Goal: Information Seeking & Learning: Learn about a topic

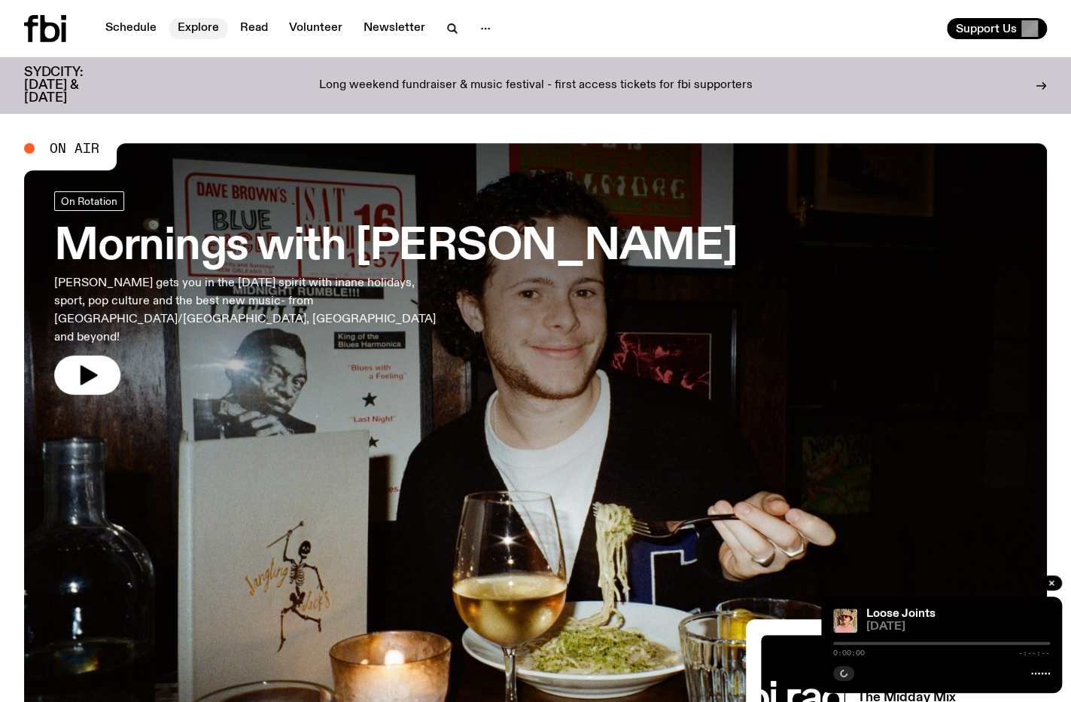
click at [188, 26] on link "Explore" at bounding box center [198, 28] width 59 height 21
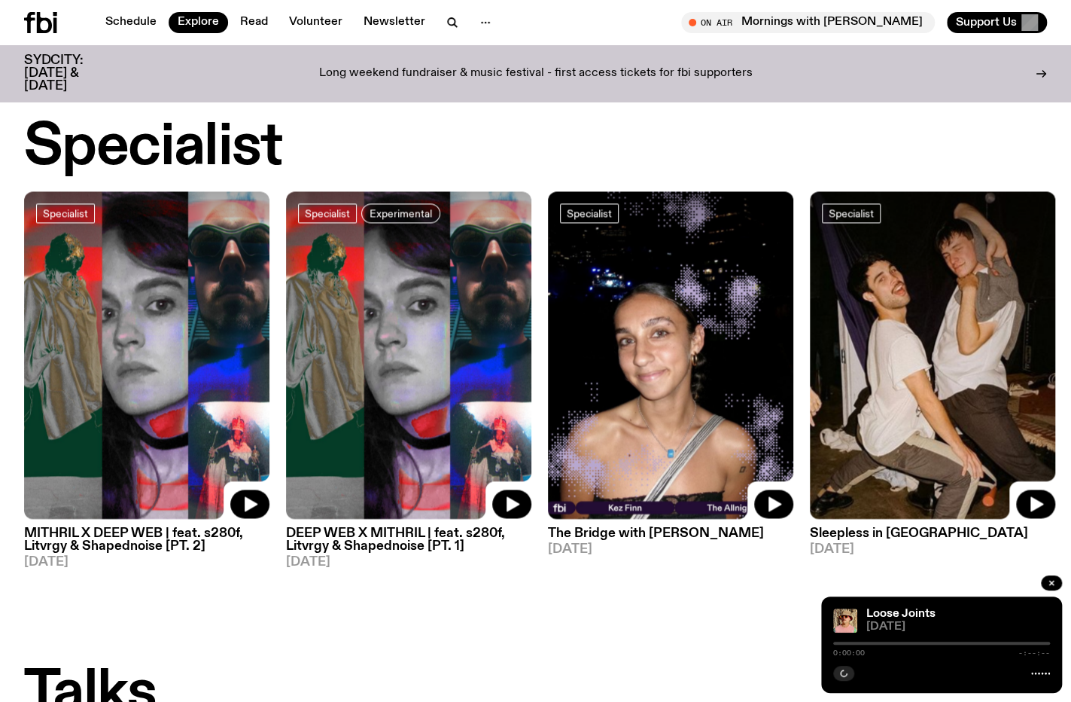
scroll to position [684, 0]
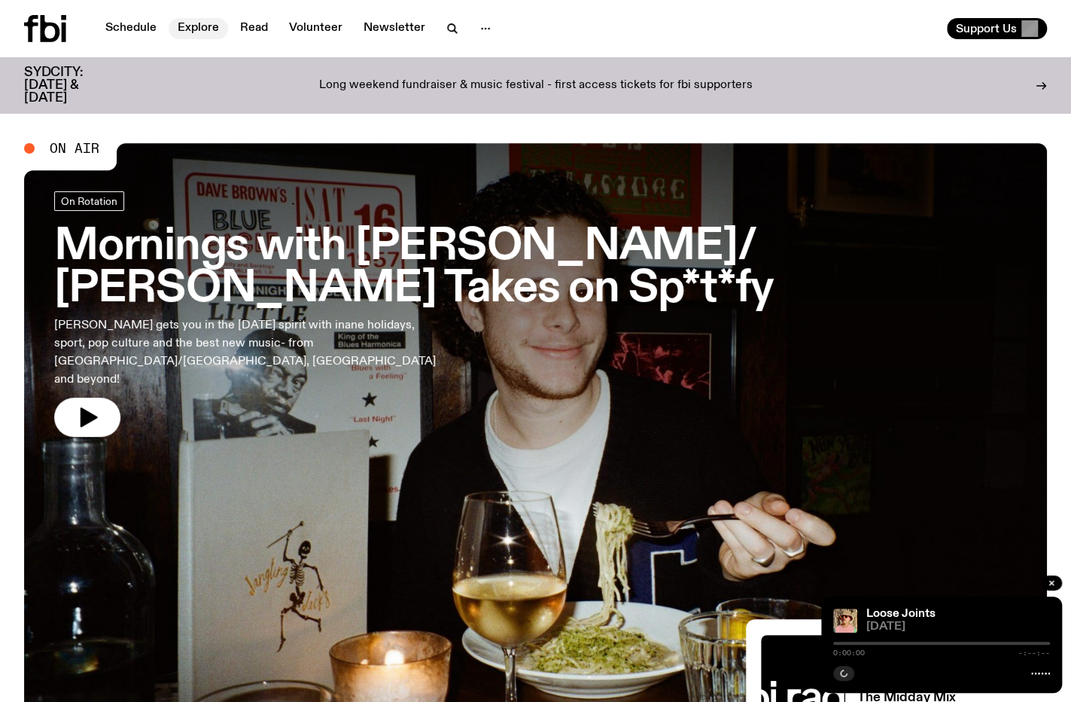
click at [181, 26] on link "Explore" at bounding box center [198, 28] width 59 height 21
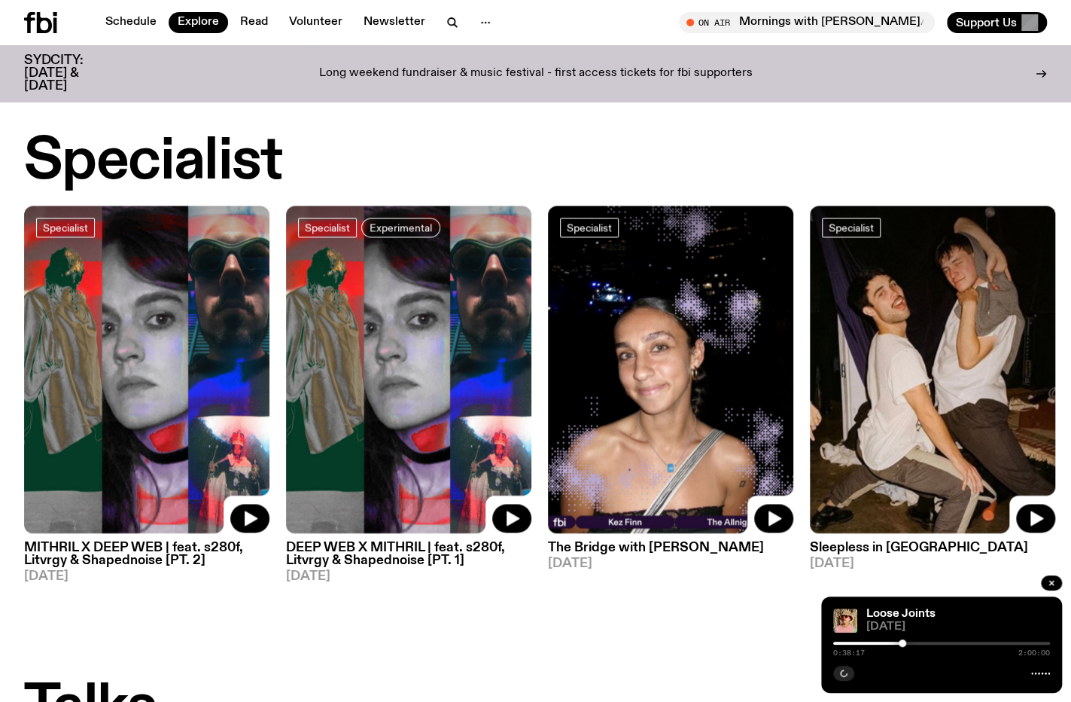
scroll to position [1047, 0]
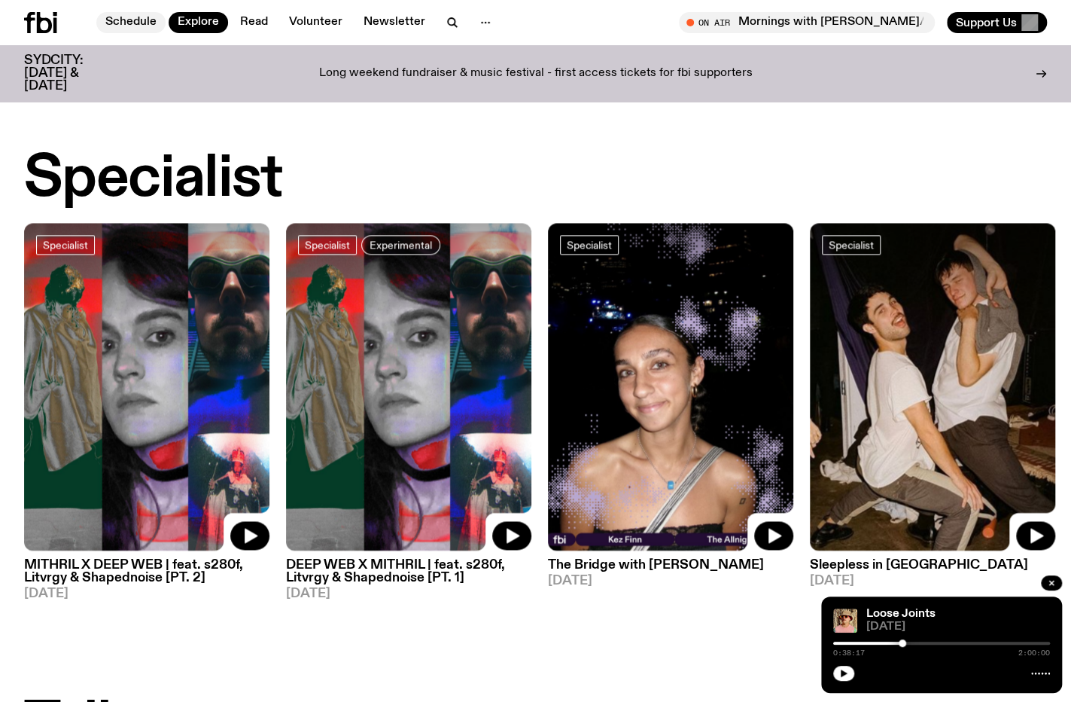
click at [114, 20] on link "Schedule" at bounding box center [130, 22] width 69 height 21
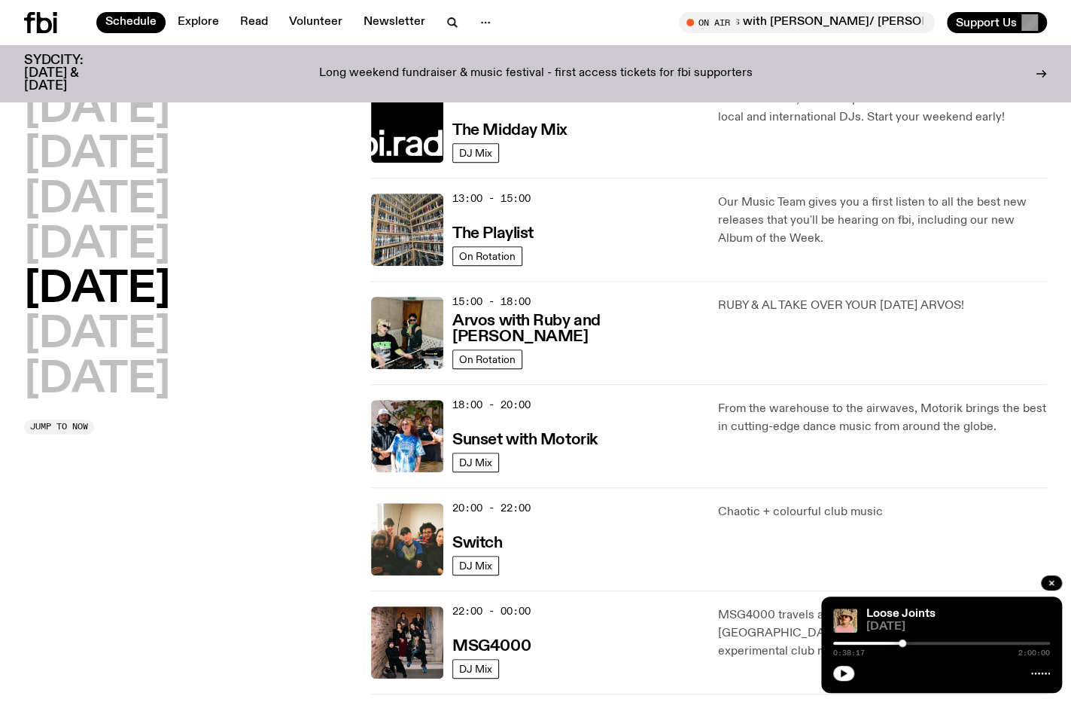
scroll to position [592, 0]
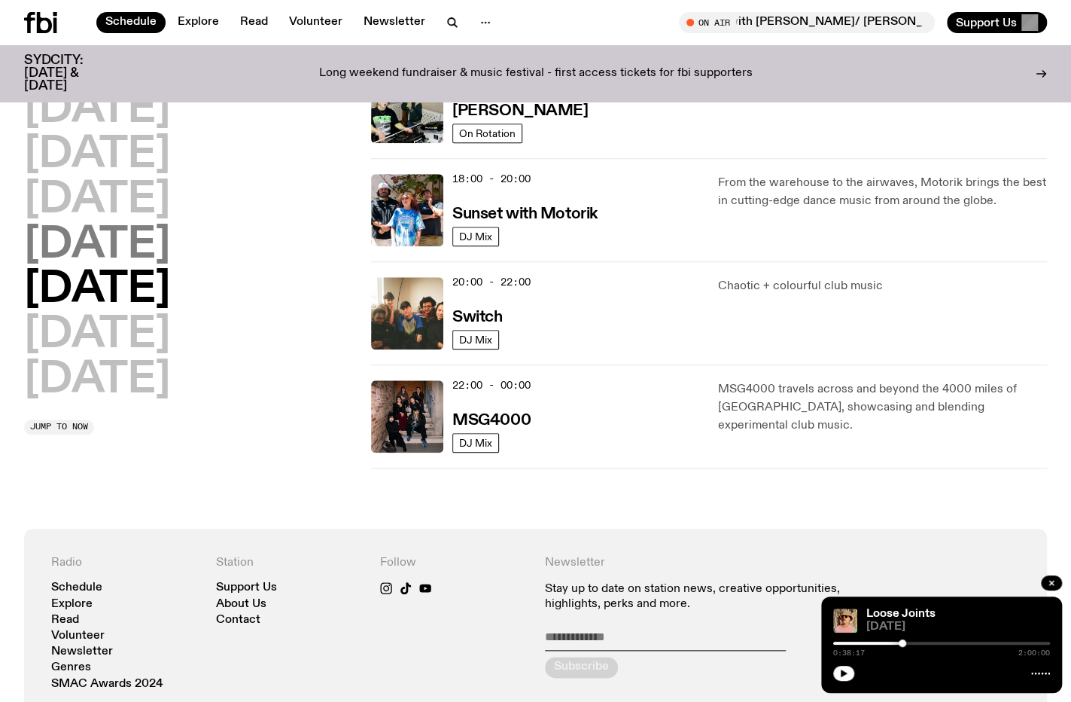
click at [142, 237] on h2 "[DATE]" at bounding box center [97, 245] width 146 height 42
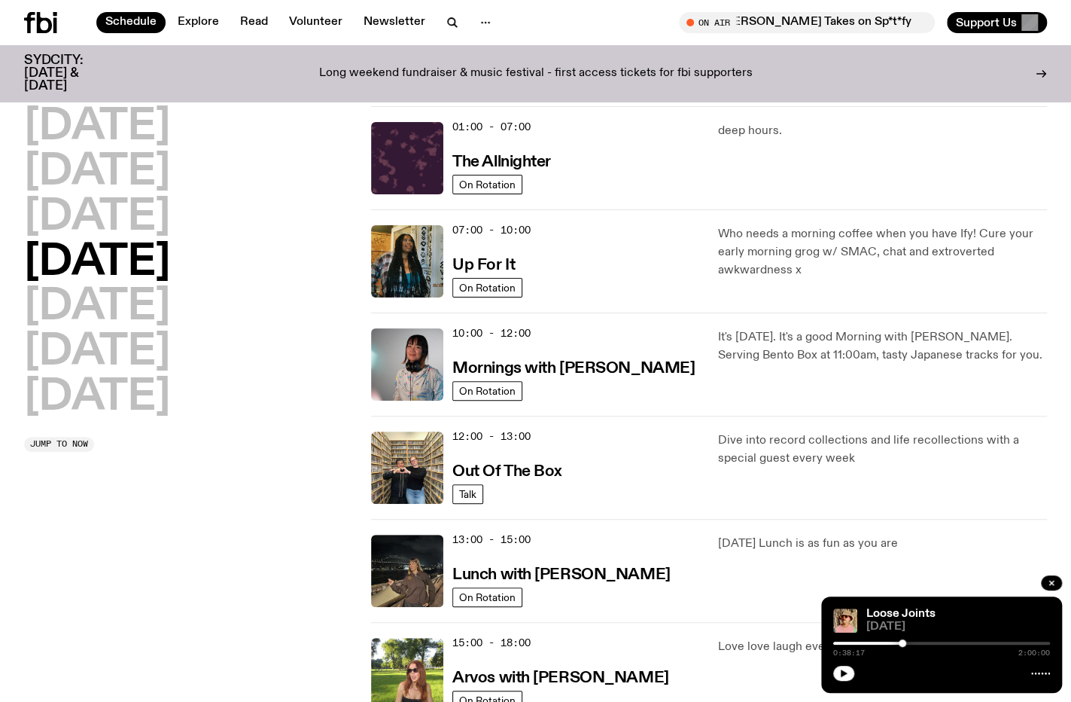
scroll to position [0, 0]
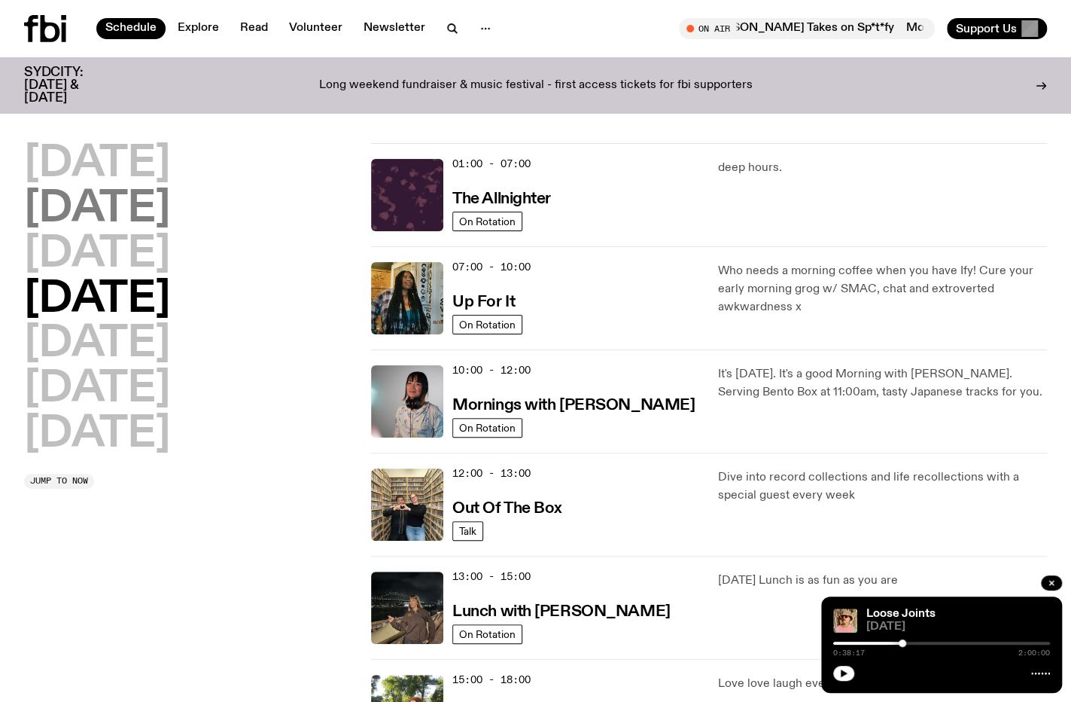
click at [101, 218] on h2 "[DATE]" at bounding box center [97, 209] width 146 height 42
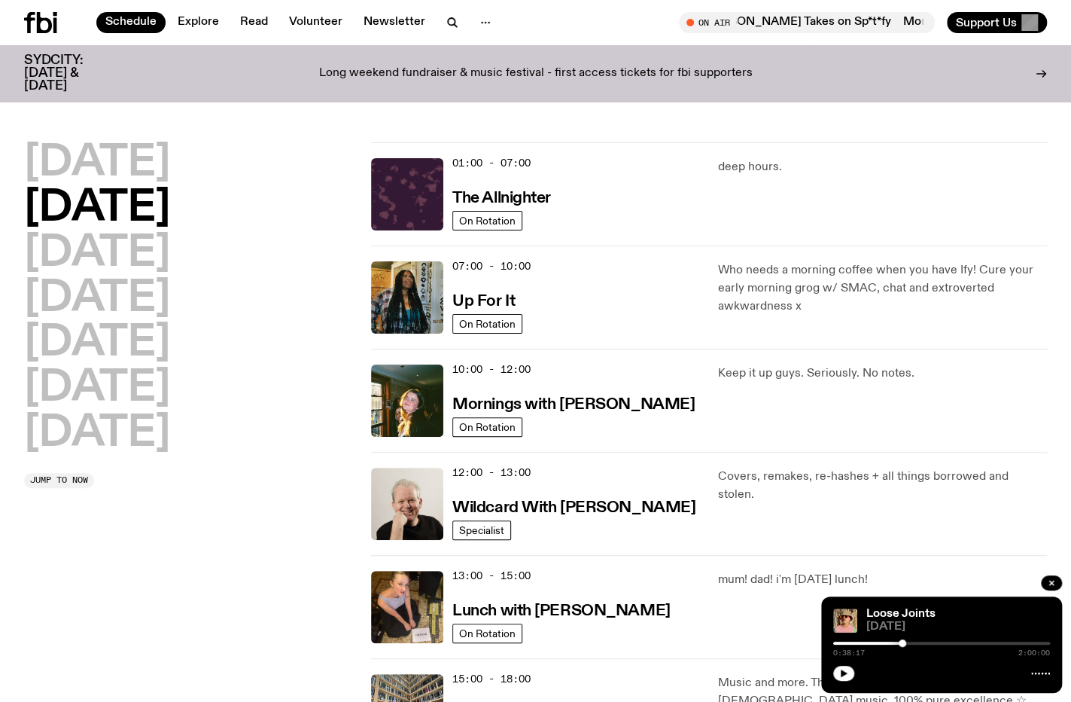
scroll to position [42, 0]
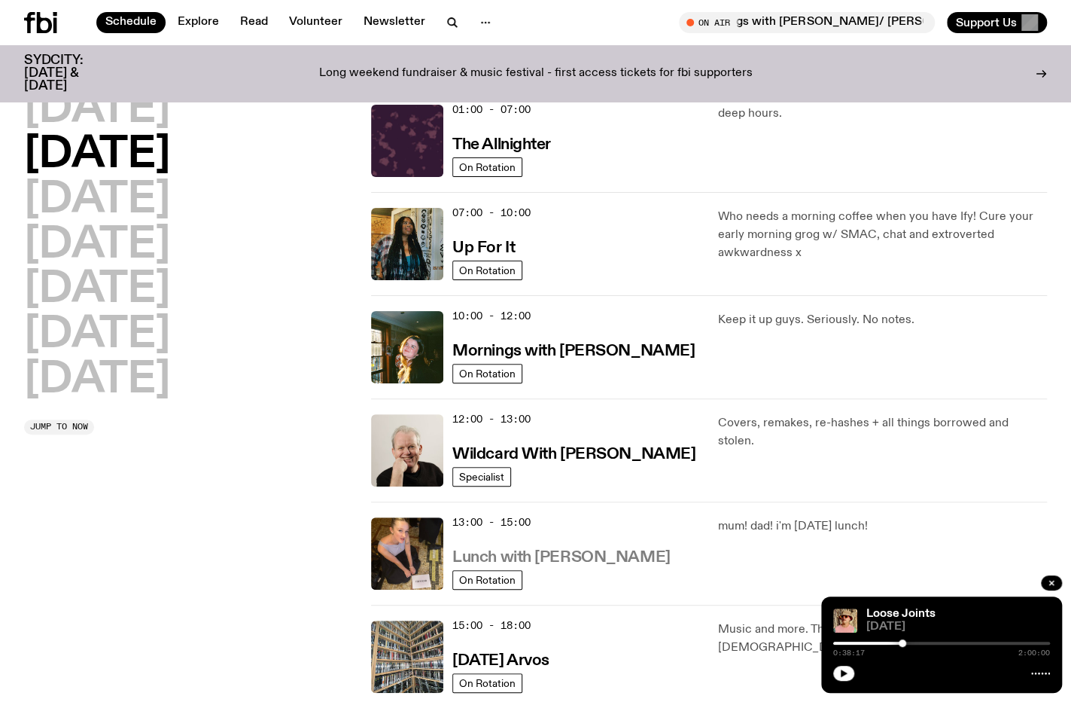
click at [587, 564] on h3 "Lunch with [PERSON_NAME]" at bounding box center [562, 558] width 218 height 16
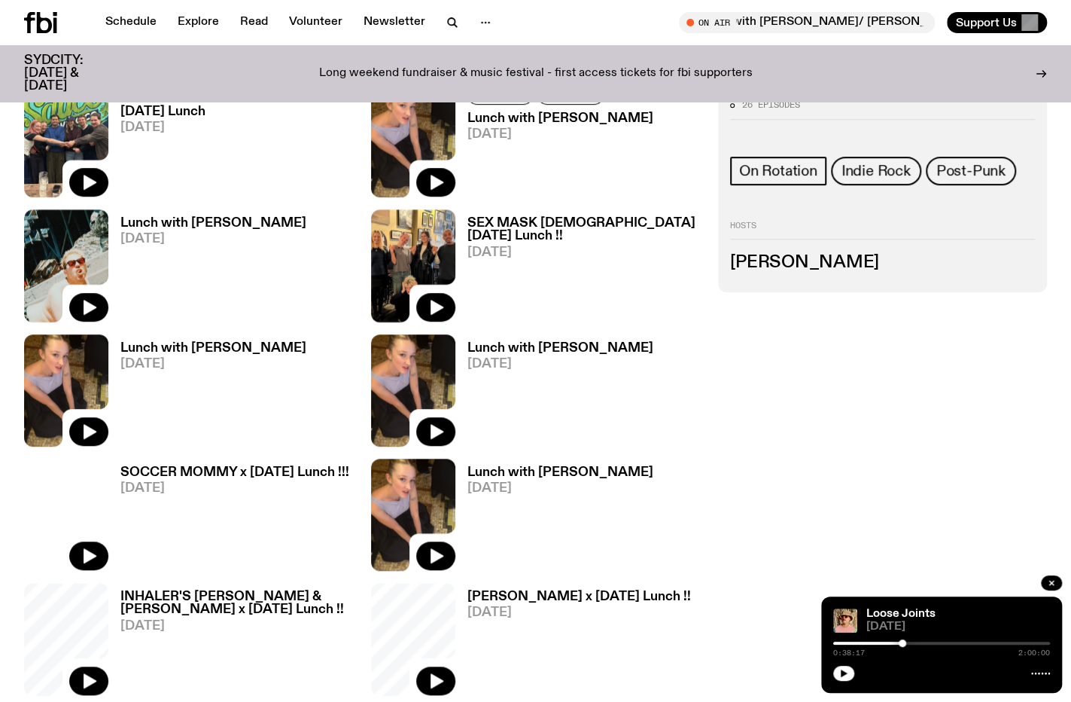
scroll to position [440, 0]
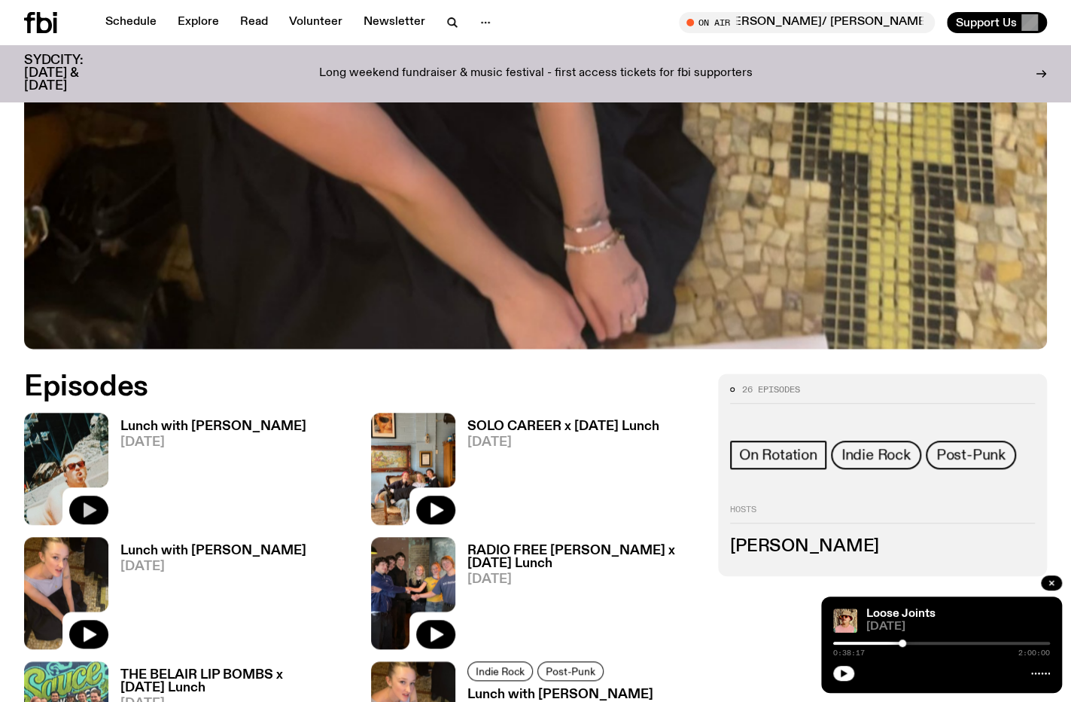
click at [88, 507] on icon "button" at bounding box center [90, 509] width 13 height 15
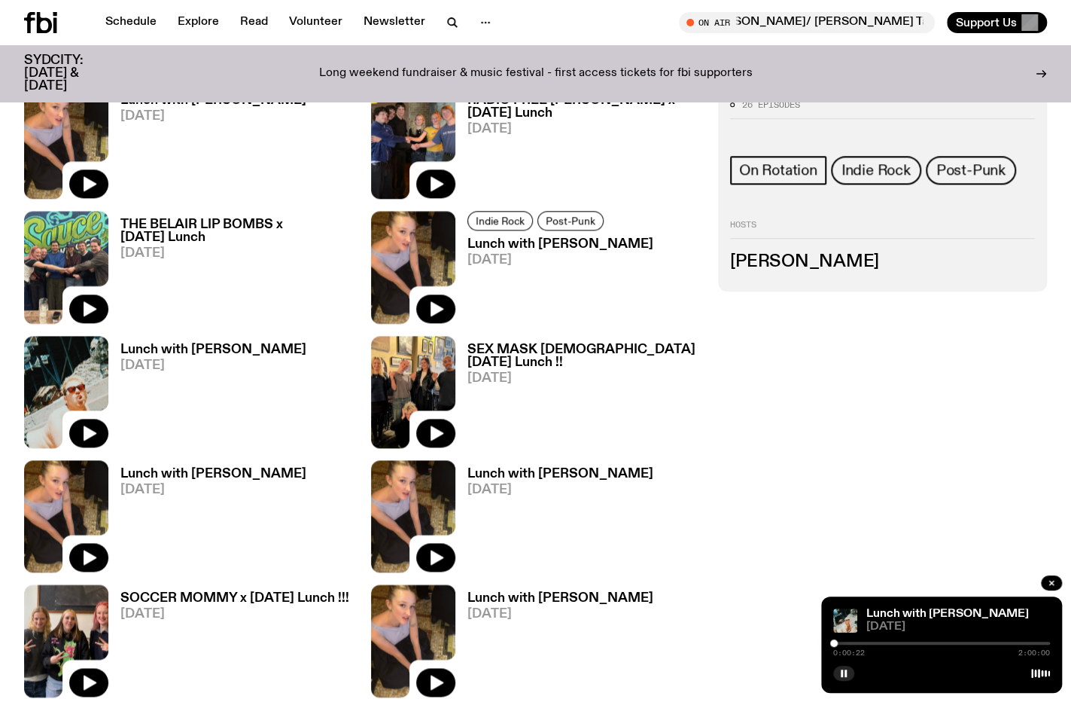
scroll to position [892, 0]
